Goal: Transaction & Acquisition: Purchase product/service

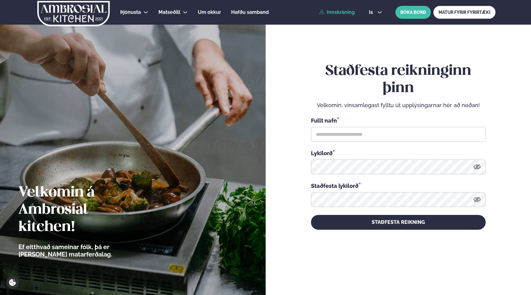
click at [337, 10] on link "Innskráning" at bounding box center [336, 13] width 35 height 6
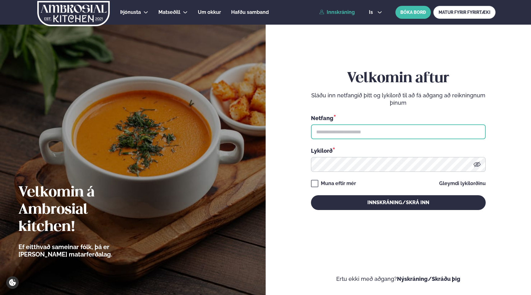
type input "**********"
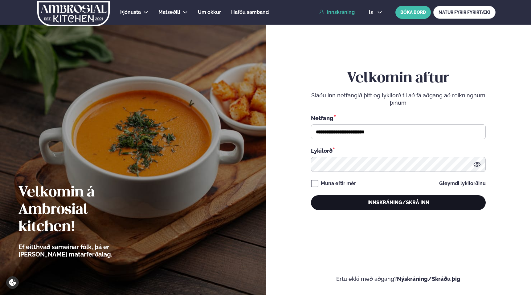
click at [396, 200] on button "Innskráning/Skrá inn" at bounding box center [398, 202] width 175 height 15
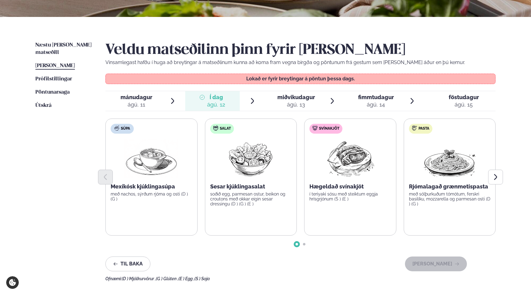
scroll to position [121, 0]
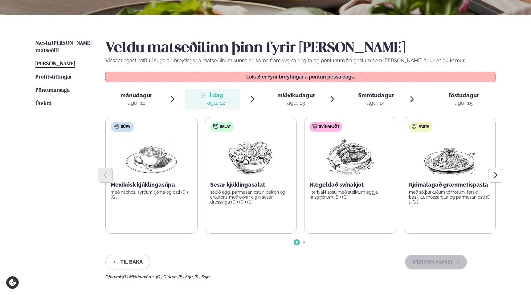
click at [236, 247] on div "Veldu matseðilinn þinn fyrir [PERSON_NAME] Vinsamlegast hafðu í huga að breytin…" at bounding box center [300, 160] width 390 height 240
click at [290, 101] on div "ágú. 13" at bounding box center [296, 102] width 38 height 7
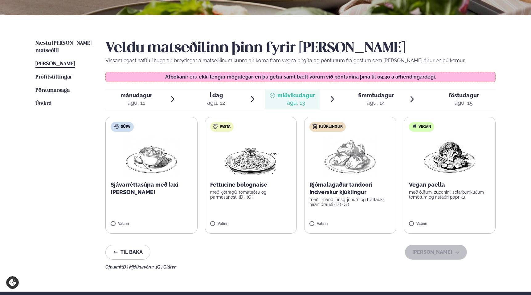
click at [251, 164] on img at bounding box center [251, 156] width 54 height 39
click at [370, 241] on div "Veldu matseðilinn þinn fyrir [PERSON_NAME] Vinsamlegast hafðu í huga að breytin…" at bounding box center [300, 155] width 390 height 230
click at [339, 165] on img at bounding box center [350, 156] width 54 height 39
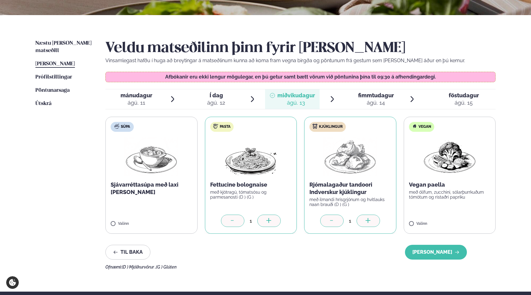
click at [228, 222] on div at bounding box center [232, 221] width 23 height 12
click at [428, 252] on button "[PERSON_NAME]" at bounding box center [436, 252] width 62 height 15
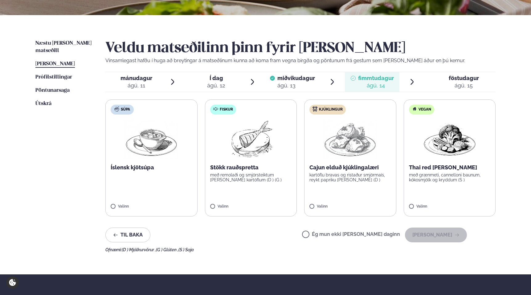
click at [145, 165] on p "Íslensk kjötsúpa" at bounding box center [152, 167] width 82 height 7
click at [435, 232] on button "[PERSON_NAME]" at bounding box center [436, 235] width 62 height 15
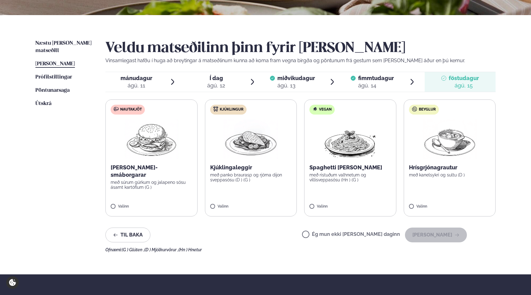
click at [373, 83] on div "ágú. 14" at bounding box center [376, 85] width 36 height 7
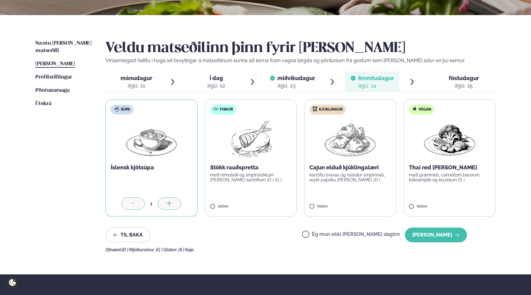
click at [135, 203] on icon at bounding box center [133, 204] width 6 height 6
click at [328, 234] on label "Ég mun ekki [PERSON_NAME] daginn" at bounding box center [351, 235] width 98 height 6
click at [441, 234] on button "[PERSON_NAME]" at bounding box center [436, 235] width 62 height 15
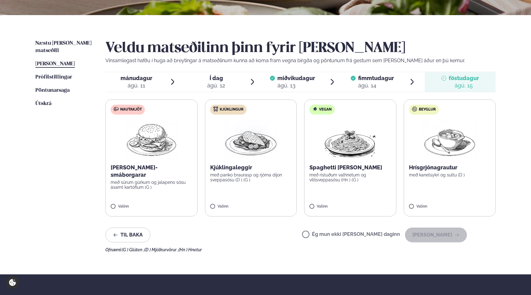
click at [250, 150] on img at bounding box center [251, 139] width 54 height 39
click at [444, 236] on button "[PERSON_NAME]" at bounding box center [436, 235] width 62 height 15
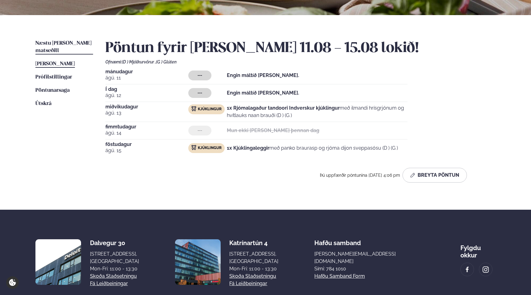
click at [51, 44] on span "Næstu [PERSON_NAME] matseðill" at bounding box center [63, 47] width 56 height 13
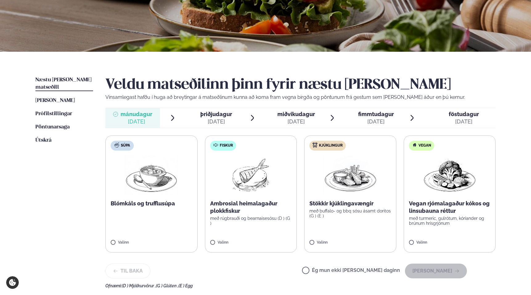
scroll to position [94, 0]
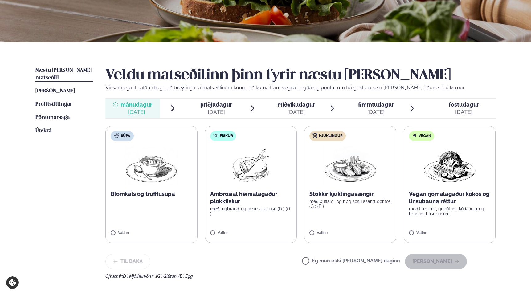
click at [261, 190] on p "Ambrosial heimalagaður plokkfiskur" at bounding box center [251, 197] width 82 height 15
click at [439, 260] on button "[PERSON_NAME]" at bounding box center [436, 261] width 62 height 15
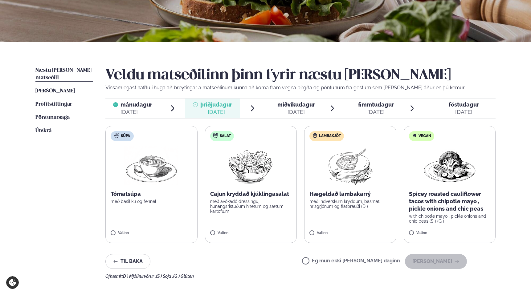
click at [330, 169] on img at bounding box center [350, 165] width 55 height 39
click at [438, 261] on button "[PERSON_NAME]" at bounding box center [436, 261] width 62 height 15
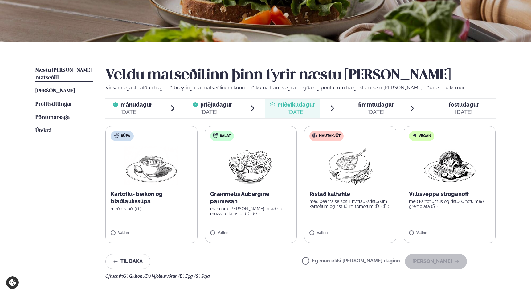
click at [343, 202] on p "með bearnaise sósu, hvítlauksristuðum kartöflum og ristuðum tómötum (D ) (E )" at bounding box center [350, 204] width 82 height 10
click at [440, 263] on button "[PERSON_NAME]" at bounding box center [436, 261] width 62 height 15
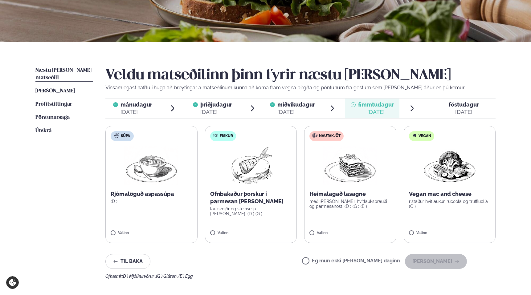
click at [345, 175] on img at bounding box center [350, 165] width 54 height 39
click at [436, 263] on button "[PERSON_NAME]" at bounding box center [436, 261] width 62 height 15
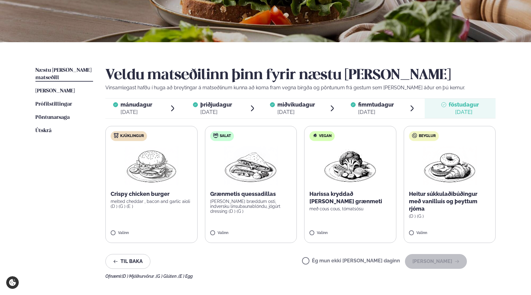
click at [151, 172] on img at bounding box center [151, 165] width 55 height 39
click at [439, 263] on button "[PERSON_NAME]" at bounding box center [436, 261] width 62 height 15
